Goal: Obtain resource: Download file/media

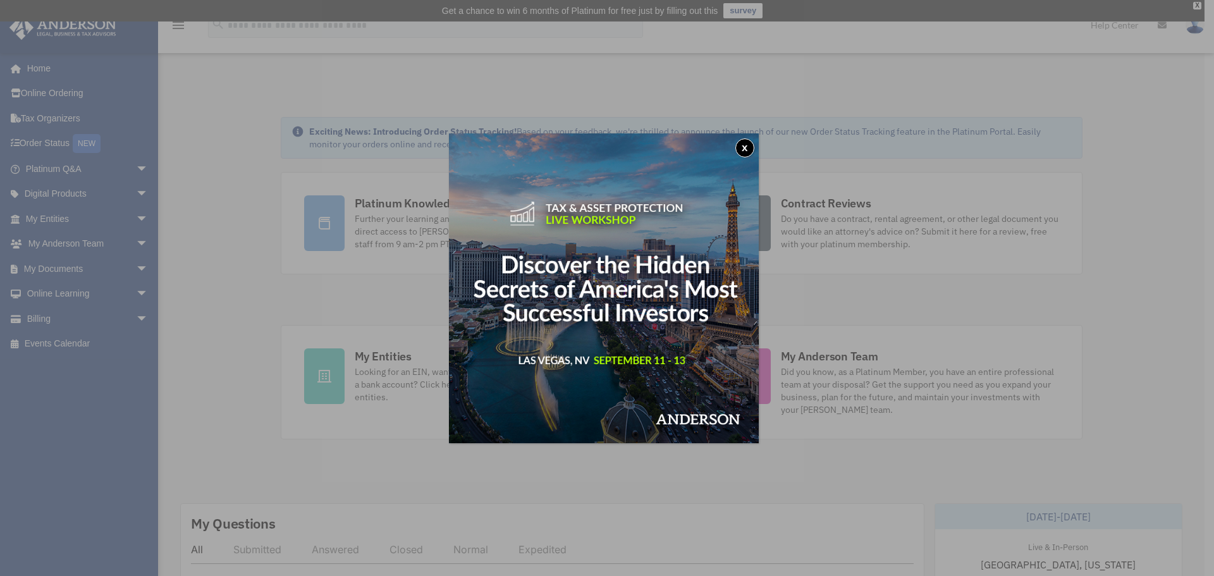
click at [745, 146] on button "x" at bounding box center [744, 147] width 19 height 19
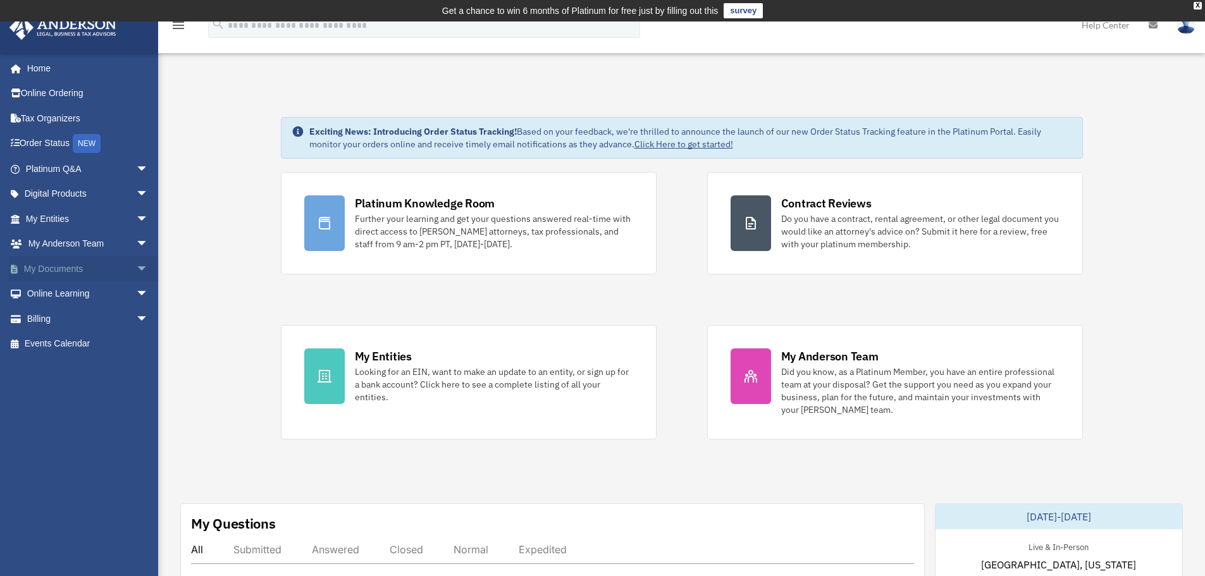
click at [136, 267] on span "arrow_drop_down" at bounding box center [148, 269] width 25 height 26
click at [59, 291] on link "Box" at bounding box center [93, 293] width 150 height 25
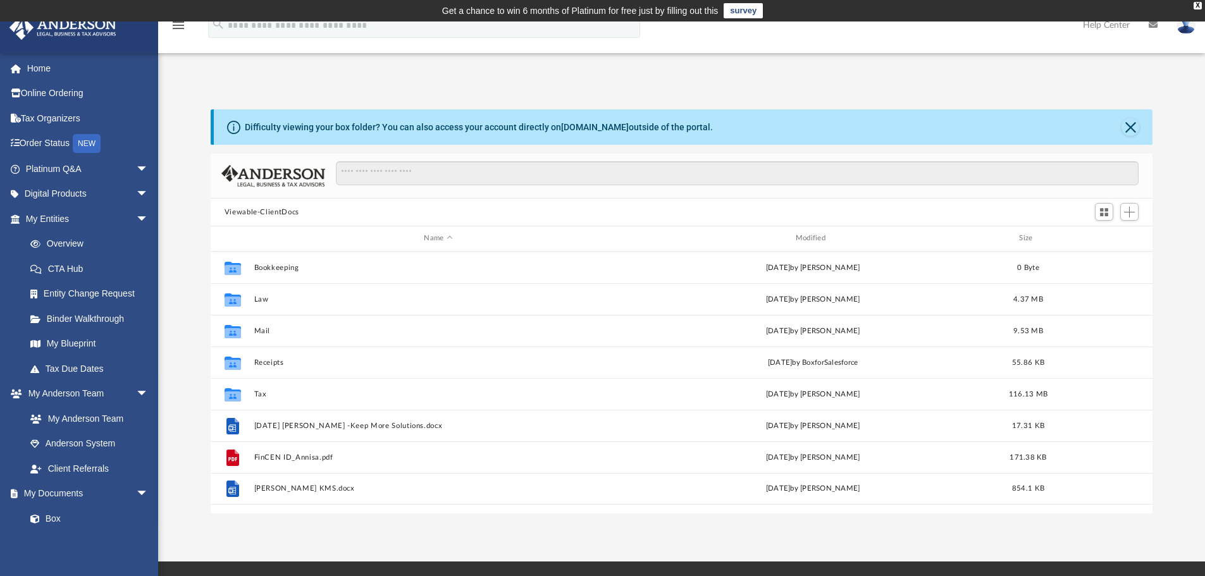
scroll to position [278, 932]
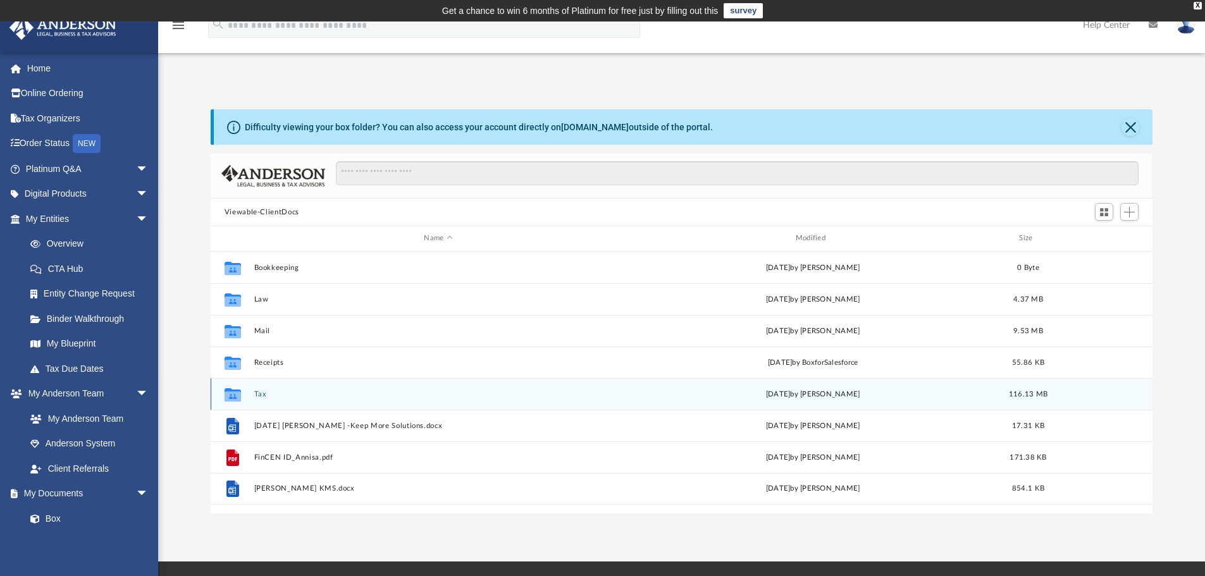
click at [265, 391] on button "Tax" at bounding box center [438, 394] width 369 height 8
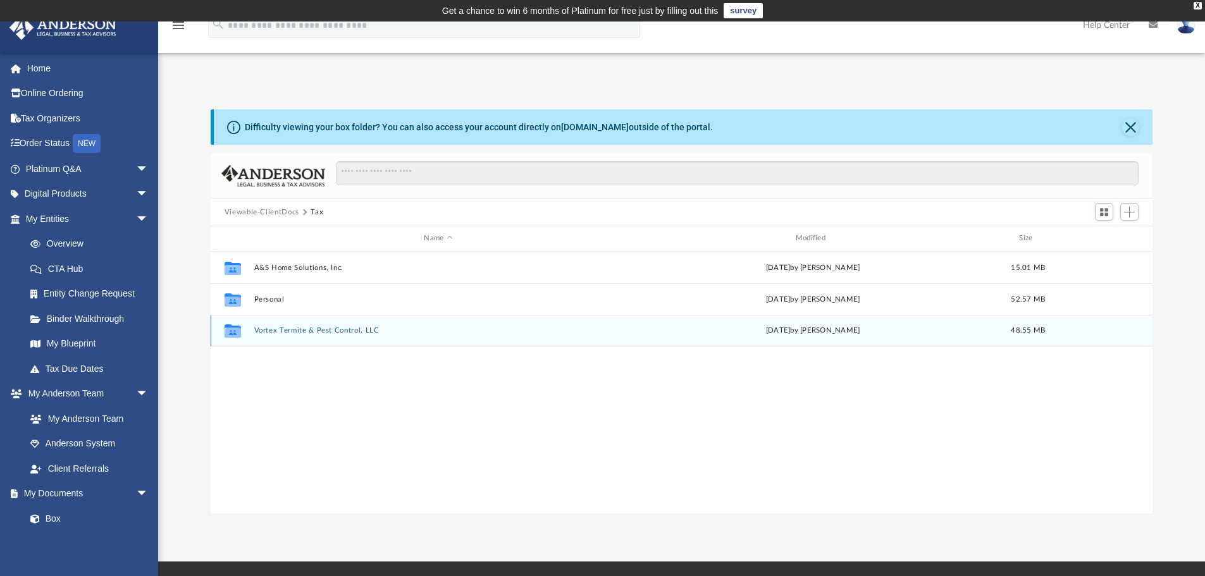
click at [342, 333] on button "Vortex Termite & Pest Control, LLC" at bounding box center [438, 330] width 369 height 8
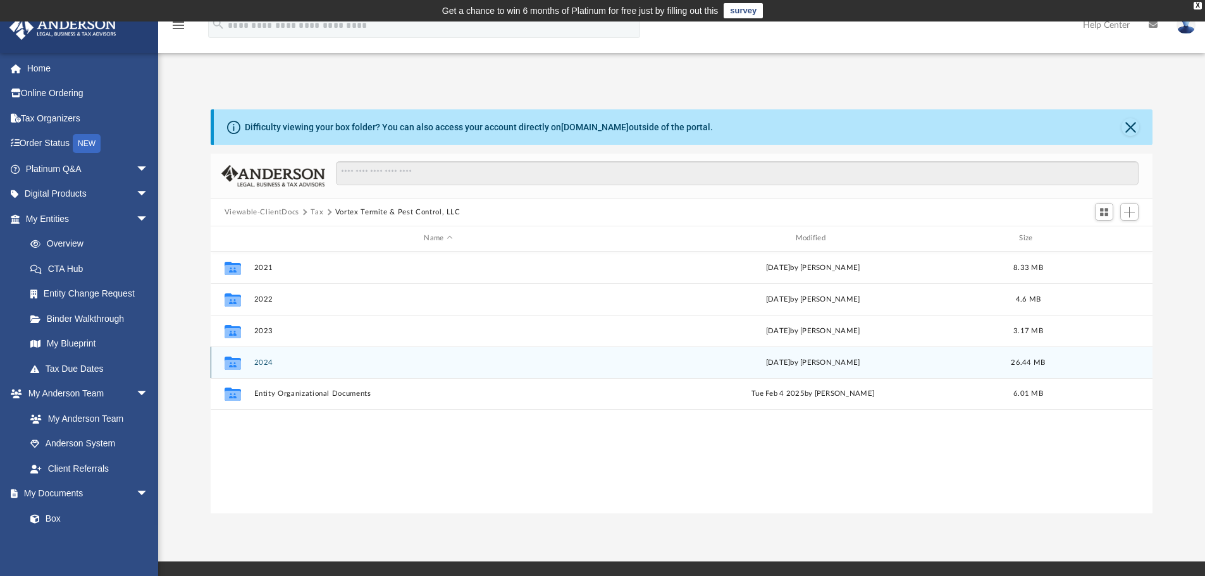
click at [264, 364] on button "2024" at bounding box center [438, 363] width 369 height 8
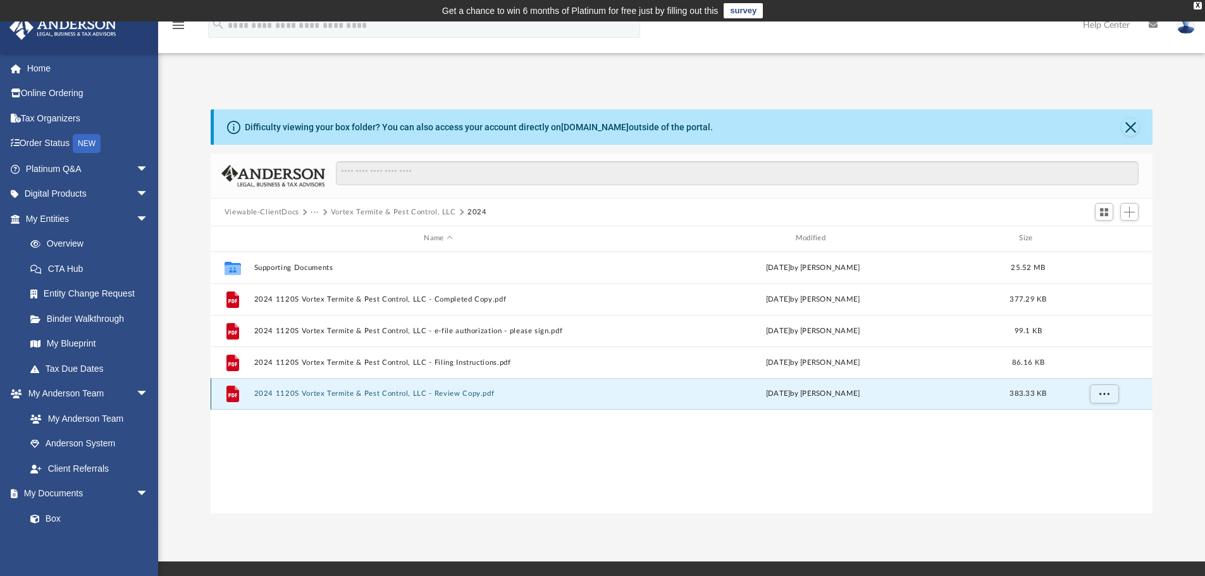
click at [475, 396] on button "2024 1120S Vortex Termite & Pest Control, LLC - Review Copy.pdf" at bounding box center [438, 394] width 369 height 8
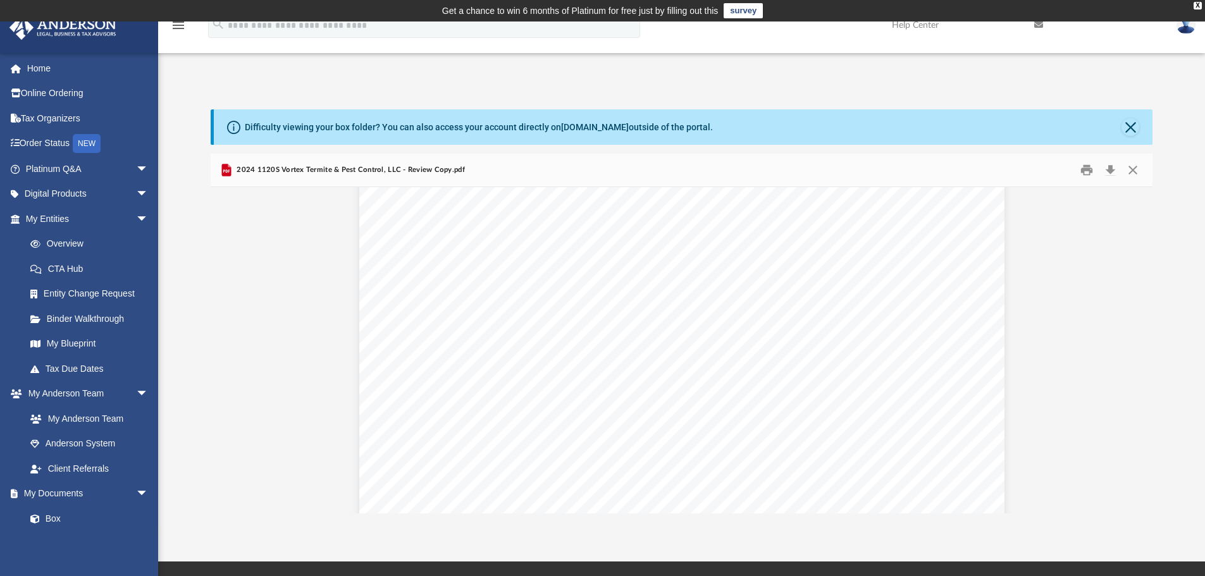
scroll to position [17894, 0]
click at [1086, 175] on button "Print" at bounding box center [1086, 171] width 25 height 20
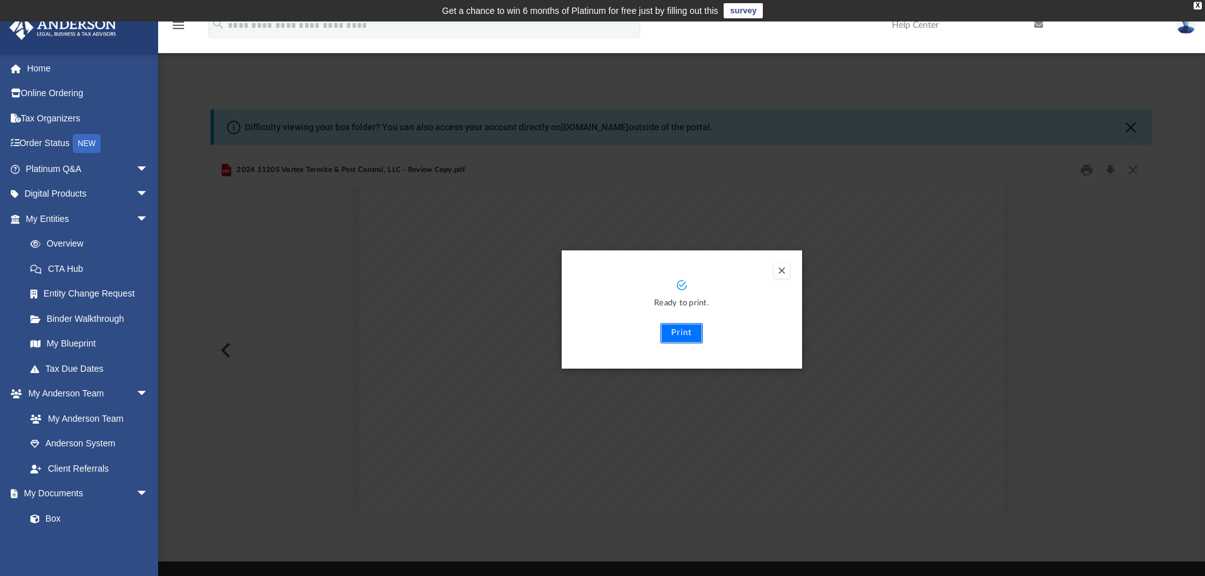
click at [687, 330] on button "Print" at bounding box center [681, 333] width 42 height 20
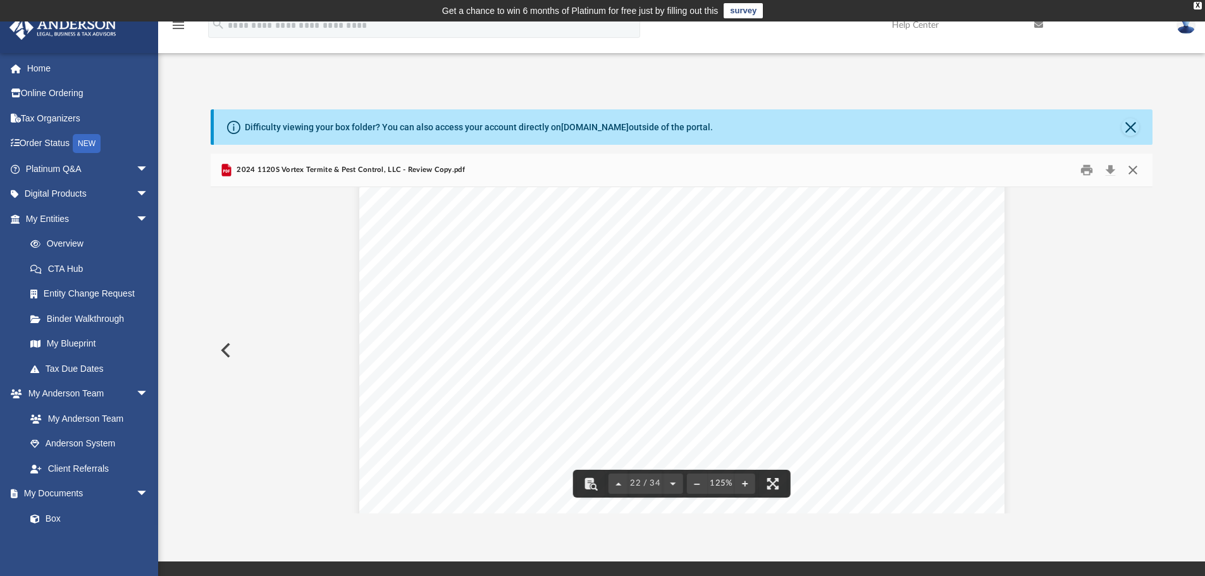
scroll to position [17578, 0]
click at [1130, 169] on button "Close" at bounding box center [1132, 171] width 23 height 20
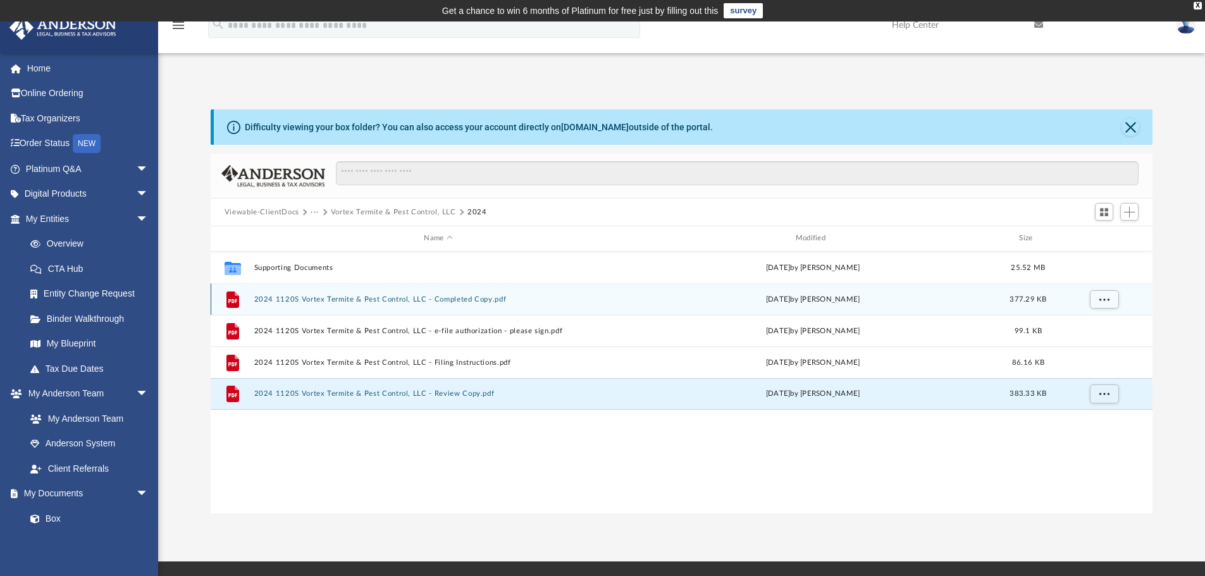
click at [398, 298] on button "2024 1120S Vortex Termite & Pest Control, LLC - Completed Copy.pdf" at bounding box center [438, 299] width 369 height 8
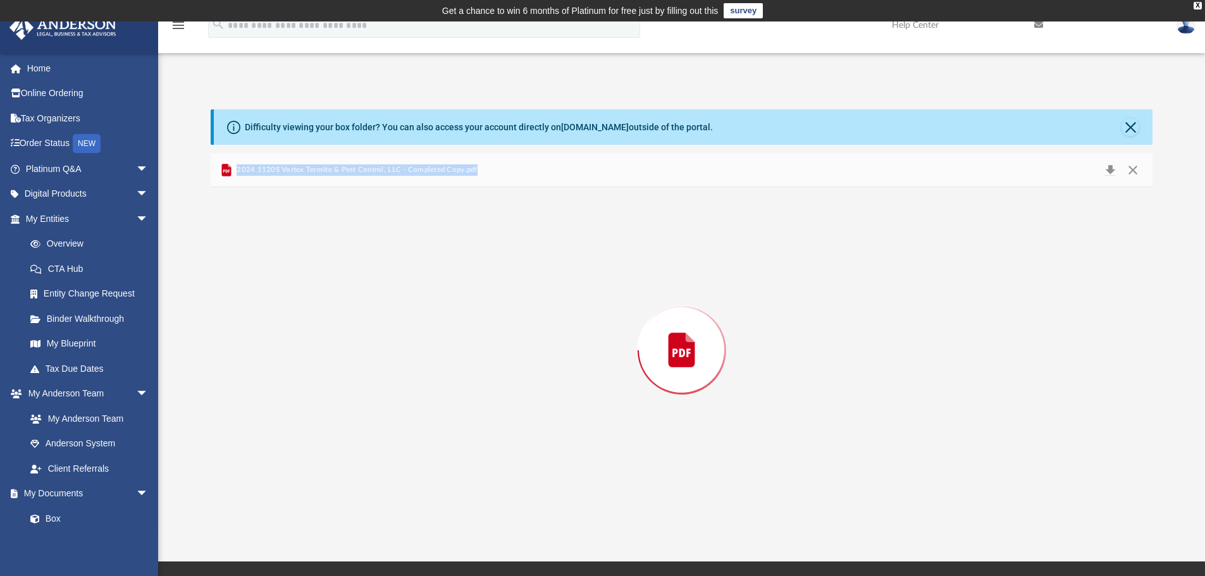
click at [398, 298] on div "Preview" at bounding box center [682, 350] width 942 height 326
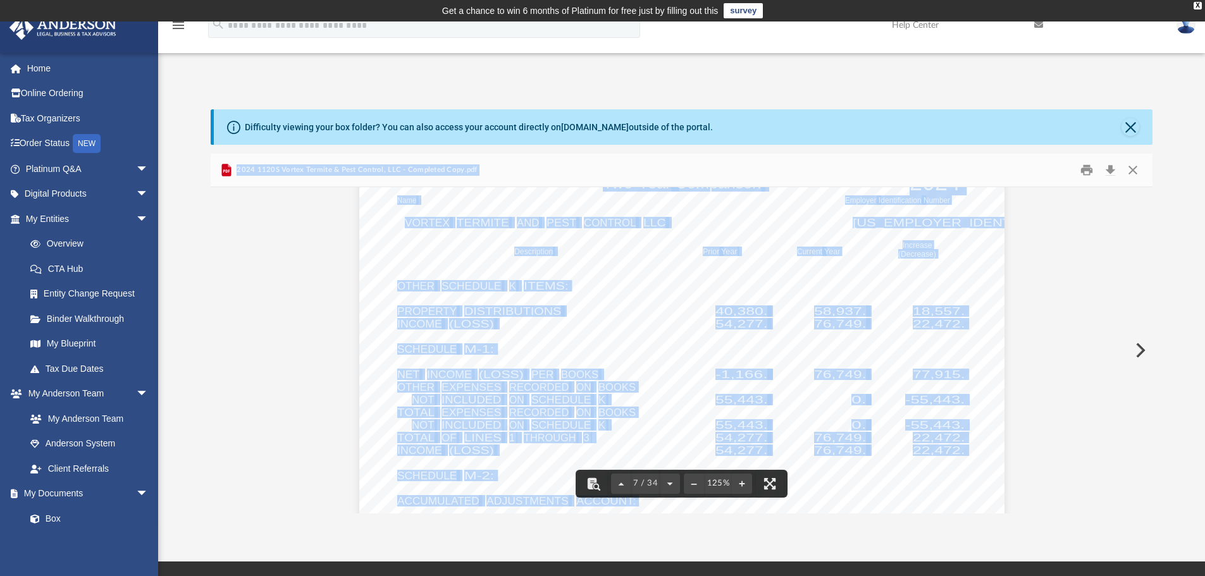
scroll to position [5185, 0]
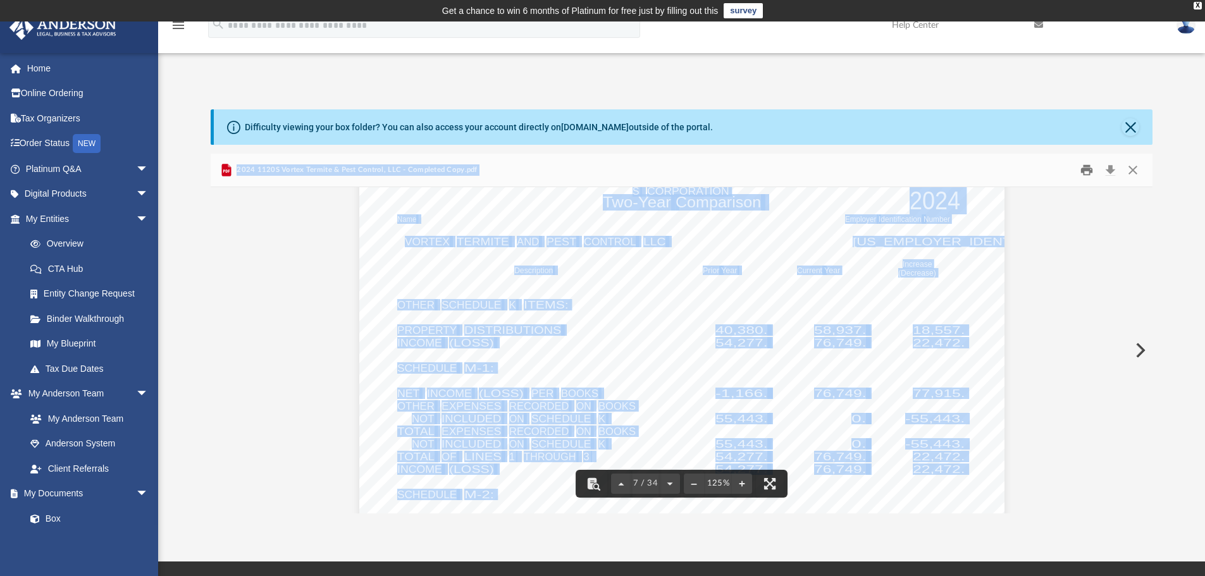
click at [1083, 173] on button "Print" at bounding box center [1086, 171] width 25 height 20
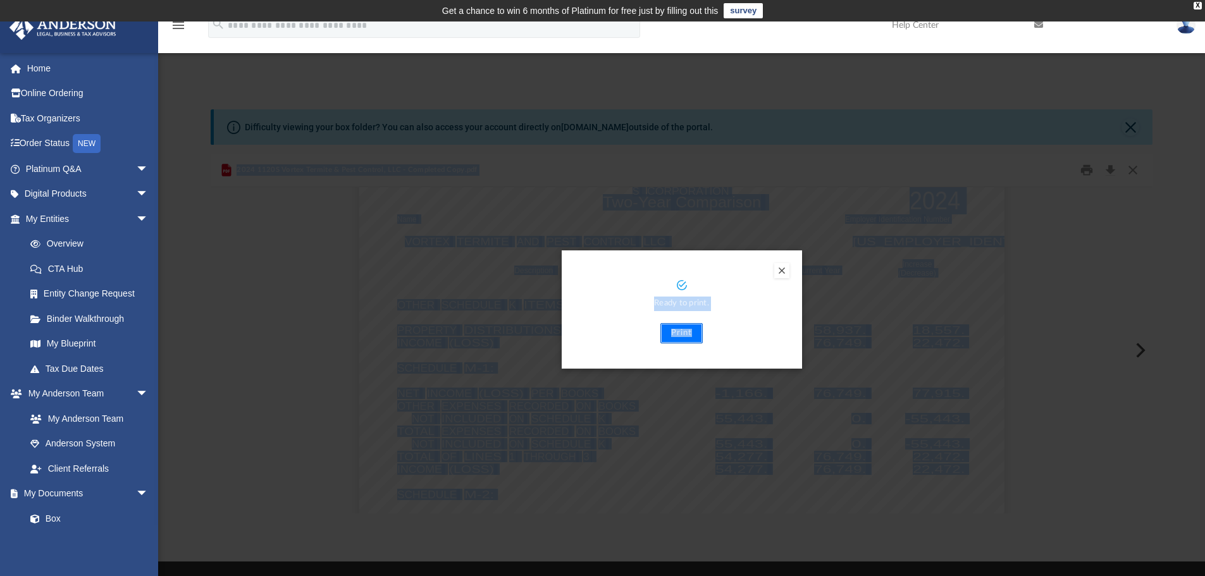
click at [680, 334] on button "Print" at bounding box center [681, 333] width 42 height 20
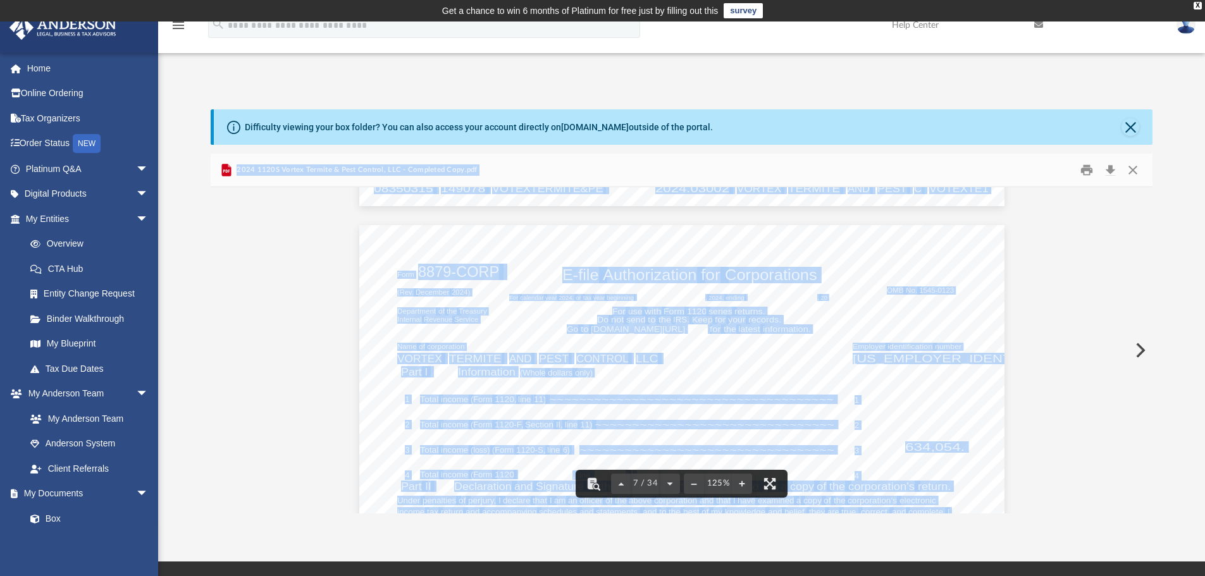
scroll to position [5754, 0]
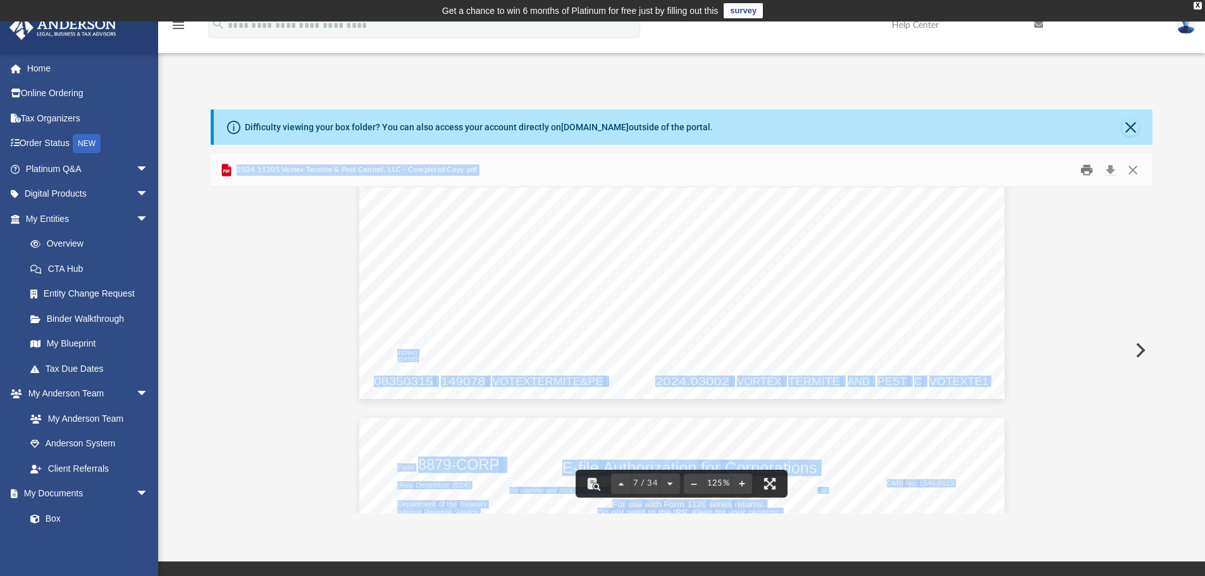
click at [1083, 170] on button "Print" at bounding box center [1086, 171] width 25 height 20
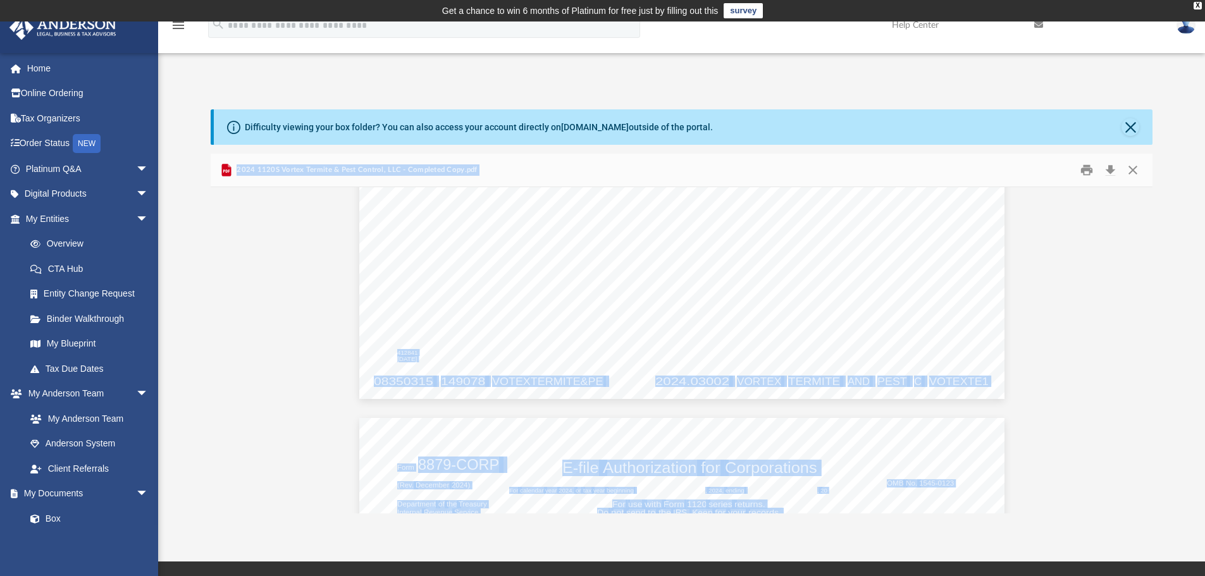
click at [1186, 26] on img at bounding box center [1185, 25] width 19 height 18
click at [967, 108] on link "Logout" at bounding box center [996, 110] width 126 height 26
